Goal: Ask a question

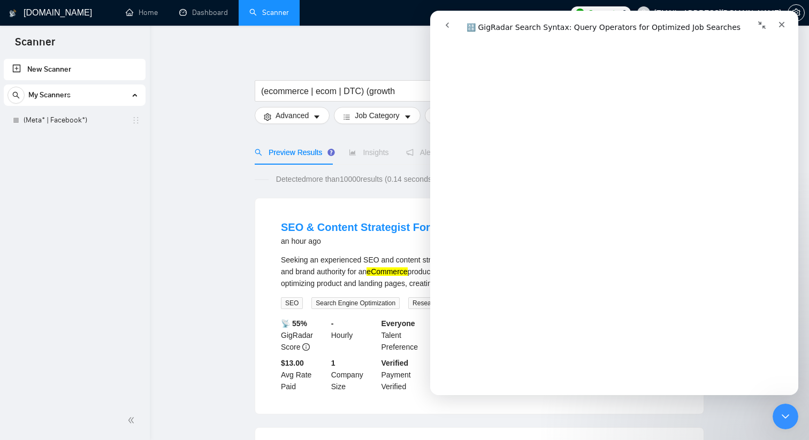
click at [395, 174] on span "Detected more than 10000 results (0.14 seconds)" at bounding box center [355, 179] width 173 height 12
click at [211, 8] on link "Dashboard" at bounding box center [203, 12] width 49 height 9
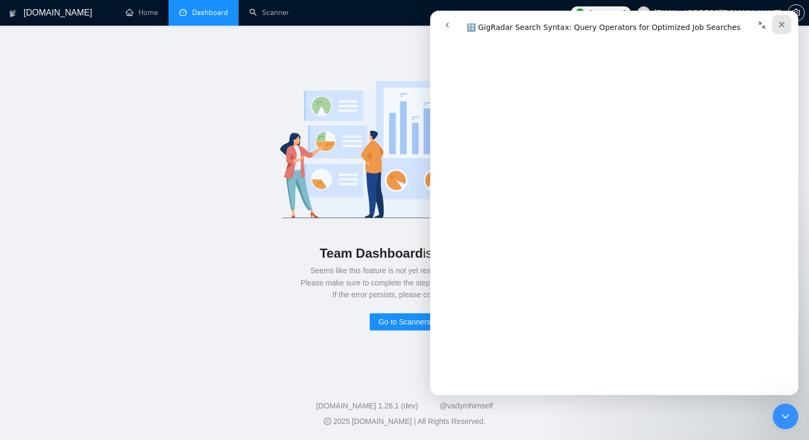
click at [785, 21] on icon "Close" at bounding box center [781, 24] width 9 height 9
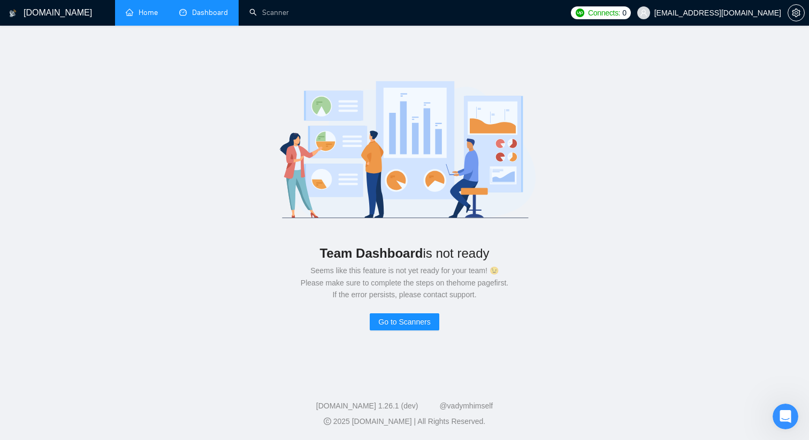
click at [126, 15] on link "Home" at bounding box center [142, 12] width 32 height 9
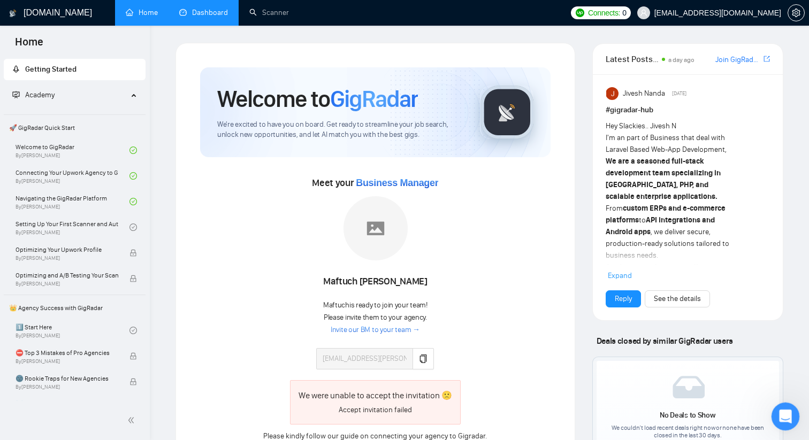
click at [795, 411] on div "Open Intercom Messenger" at bounding box center [783, 414] width 35 height 35
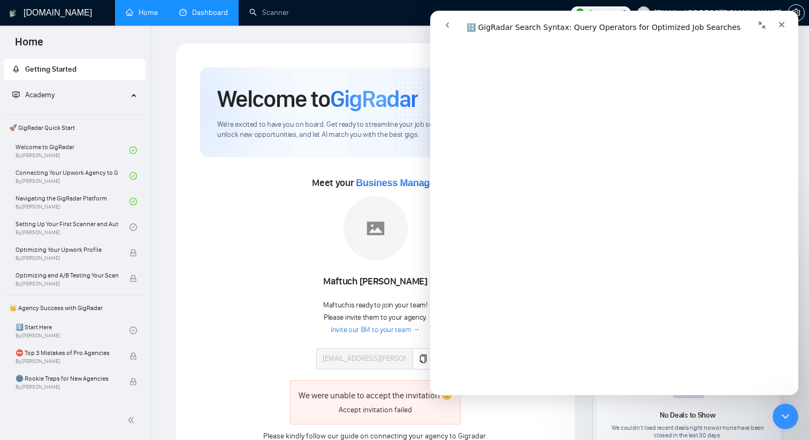
scroll to position [401, 0]
click at [331, 244] on div at bounding box center [375, 230] width 118 height 68
click at [373, 331] on link "Invite our BM to your team →" at bounding box center [375, 330] width 89 height 10
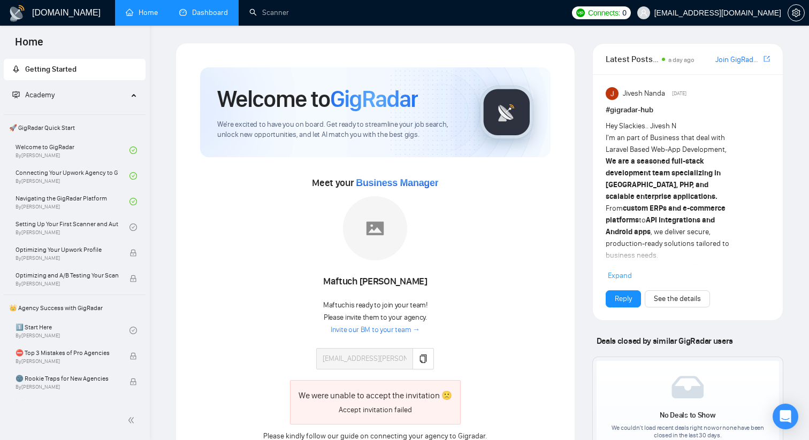
click at [207, 17] on link "Dashboard" at bounding box center [203, 12] width 49 height 9
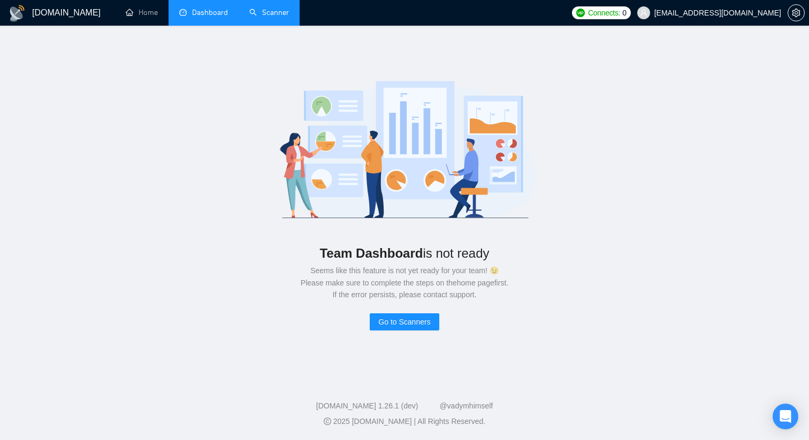
click at [283, 16] on link "Scanner" at bounding box center [269, 12] width 40 height 9
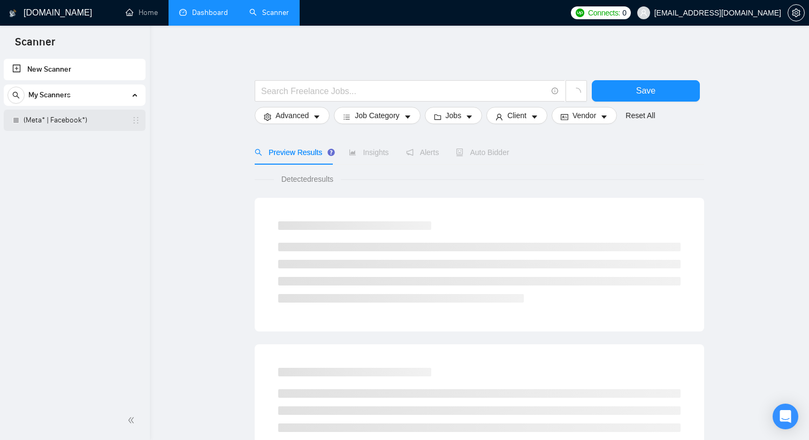
click at [93, 116] on link "(Meta* | Facebook*)" at bounding box center [75, 120] width 102 height 21
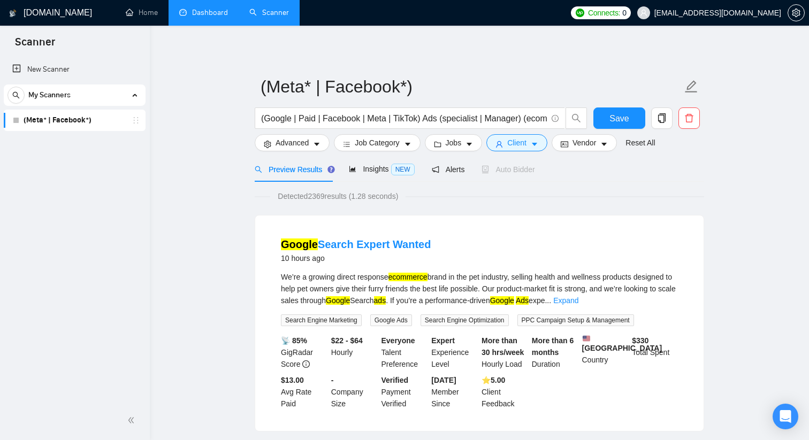
click at [797, 21] on div at bounding box center [795, 13] width 17 height 26
click at [797, 17] on button "button" at bounding box center [795, 12] width 17 height 17
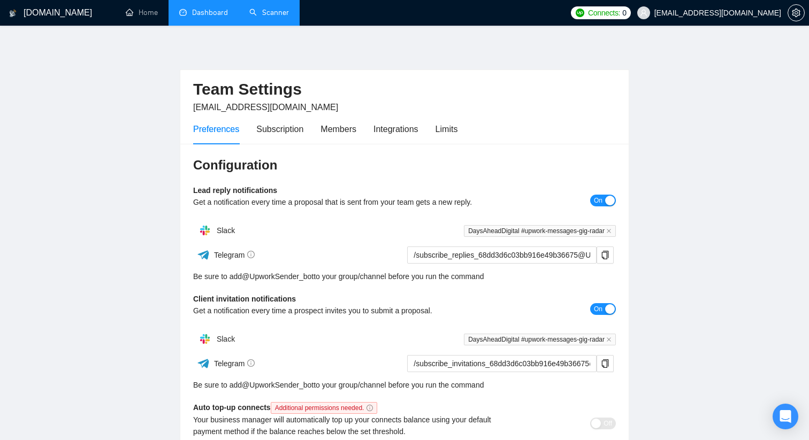
click at [273, 16] on link "Scanner" at bounding box center [269, 12] width 40 height 9
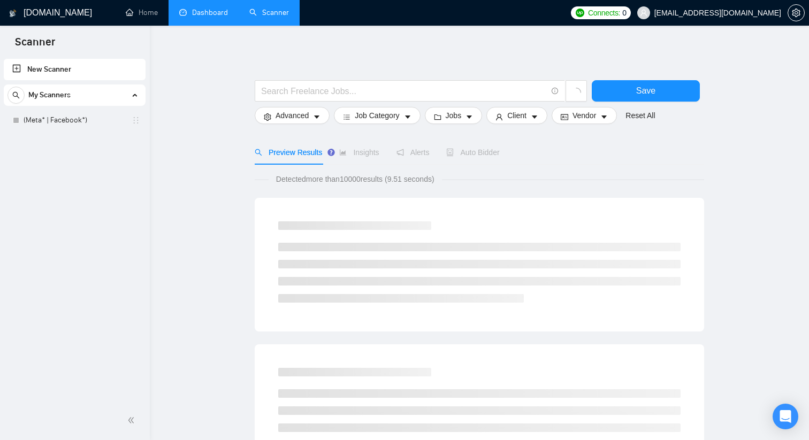
click at [39, 97] on span "My Scanners" at bounding box center [49, 95] width 42 height 21
click at [39, 116] on div "New Scanner My Scanners (Meta* | Facebook*)" at bounding box center [75, 229] width 150 height 344
click at [55, 87] on span "My Scanners" at bounding box center [49, 95] width 42 height 21
click at [49, 124] on link "(Meta* | Facebook*)" at bounding box center [75, 120] width 102 height 21
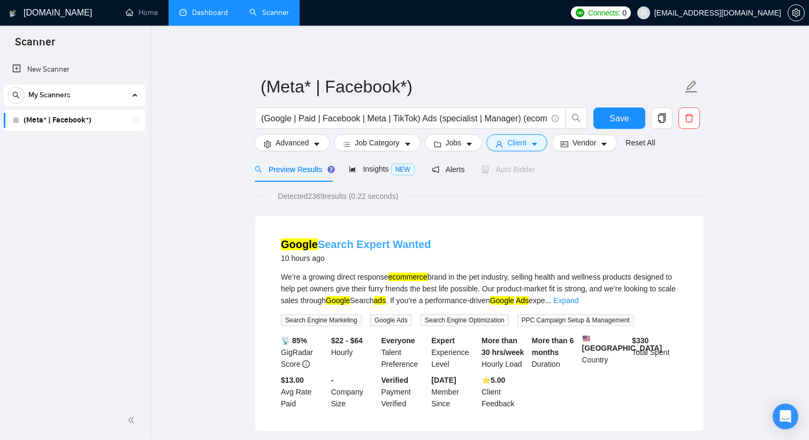
click at [388, 246] on link "Google Search Expert Wanted" at bounding box center [356, 245] width 150 height 12
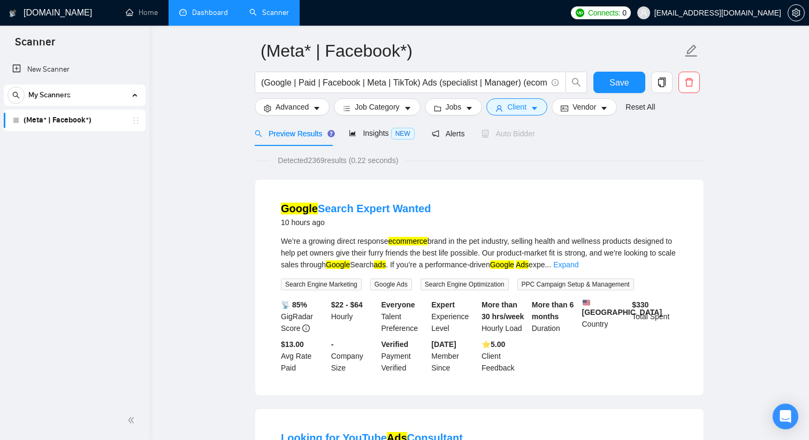
scroll to position [44, 0]
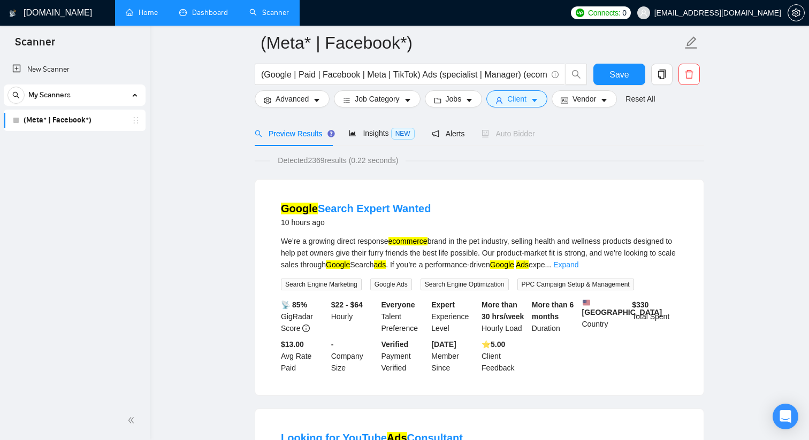
click at [158, 17] on link "Home" at bounding box center [142, 12] width 32 height 9
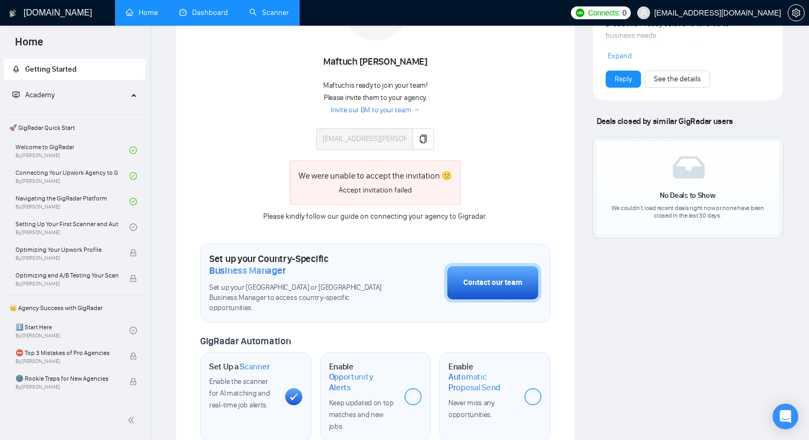
scroll to position [220, 0]
click at [779, 409] on div "Open Intercom Messenger" at bounding box center [785, 417] width 28 height 28
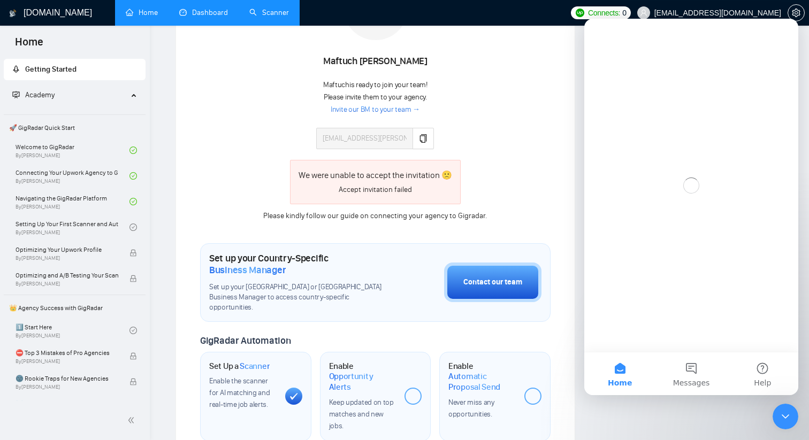
scroll to position [0, 0]
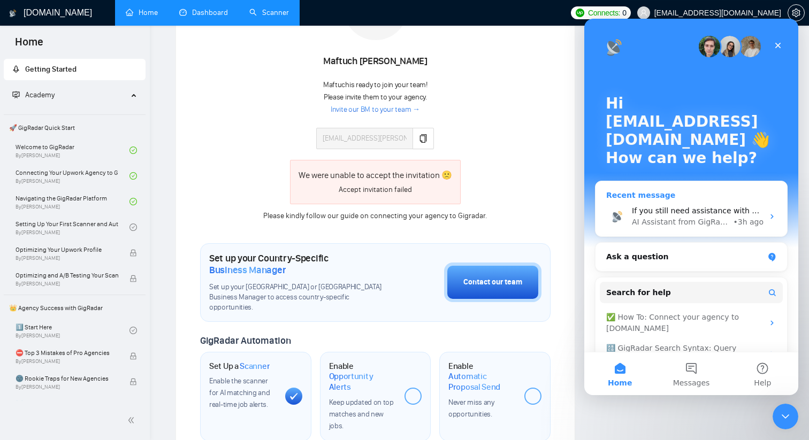
click at [745, 217] on div "• 3h ago" at bounding box center [748, 222] width 30 height 11
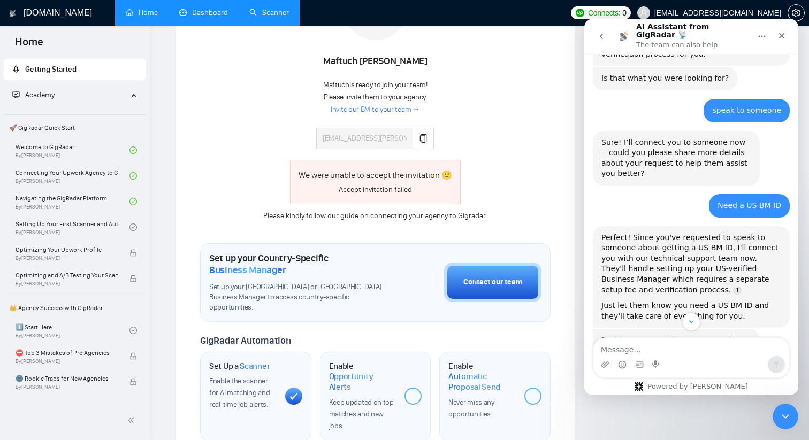
scroll to position [804, 0]
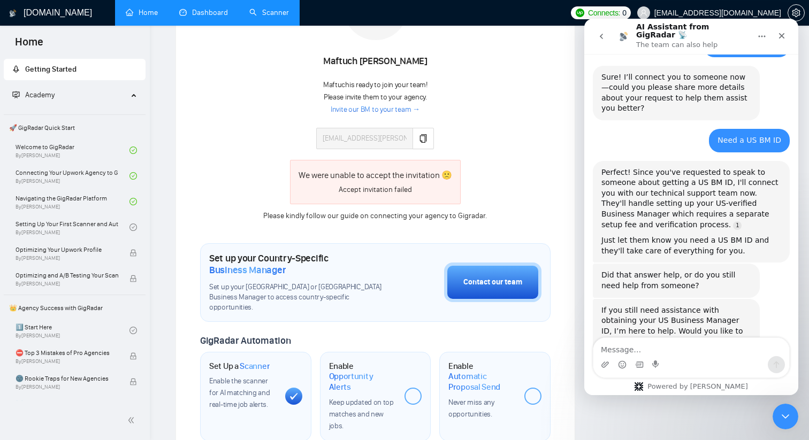
click at [674, 353] on textarea "Message…" at bounding box center [691, 347] width 196 height 18
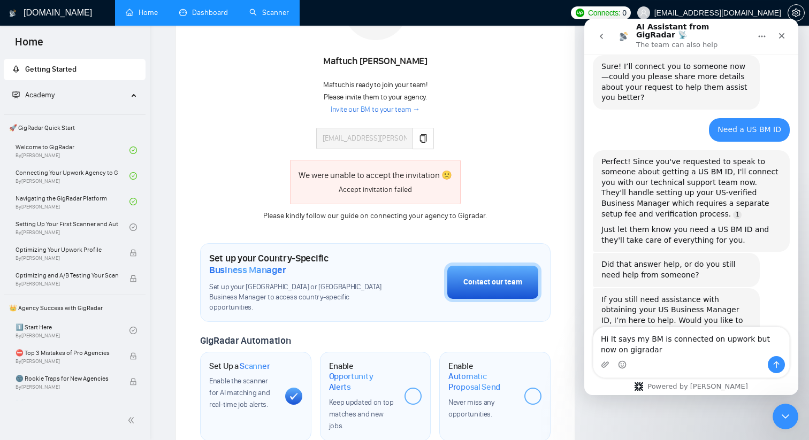
type textarea "Hi It says my BM is connected on upwork but now on gigradar"
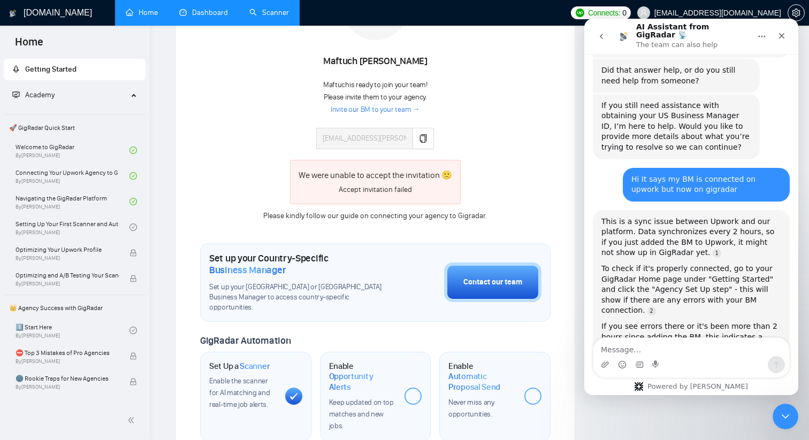
scroll to position [1019, 0]
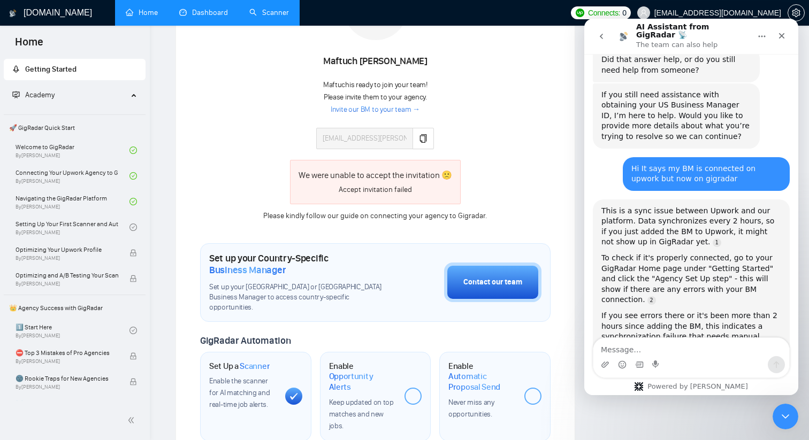
click at [28, 13] on h1 "[DOMAIN_NAME]" at bounding box center [58, 13] width 68 height 26
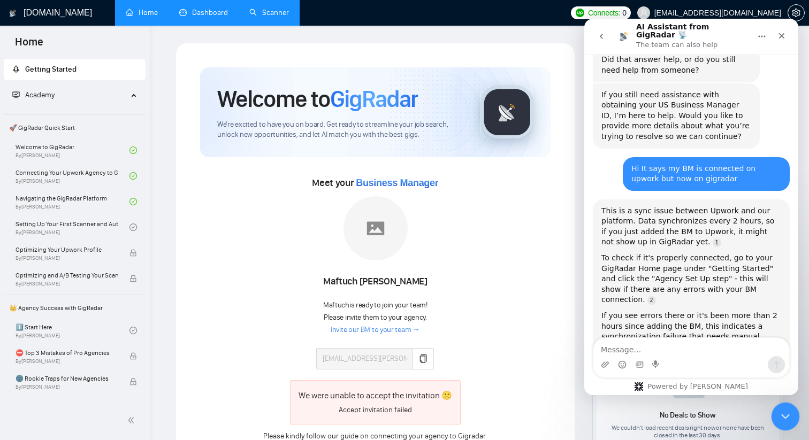
click at [784, 408] on div "Close Intercom Messenger" at bounding box center [784, 415] width 26 height 26
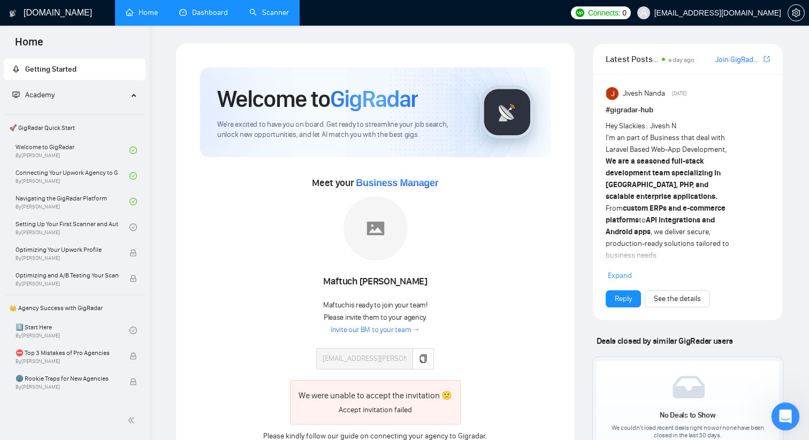
scroll to position [1047, 0]
